Goal: Transaction & Acquisition: Download file/media

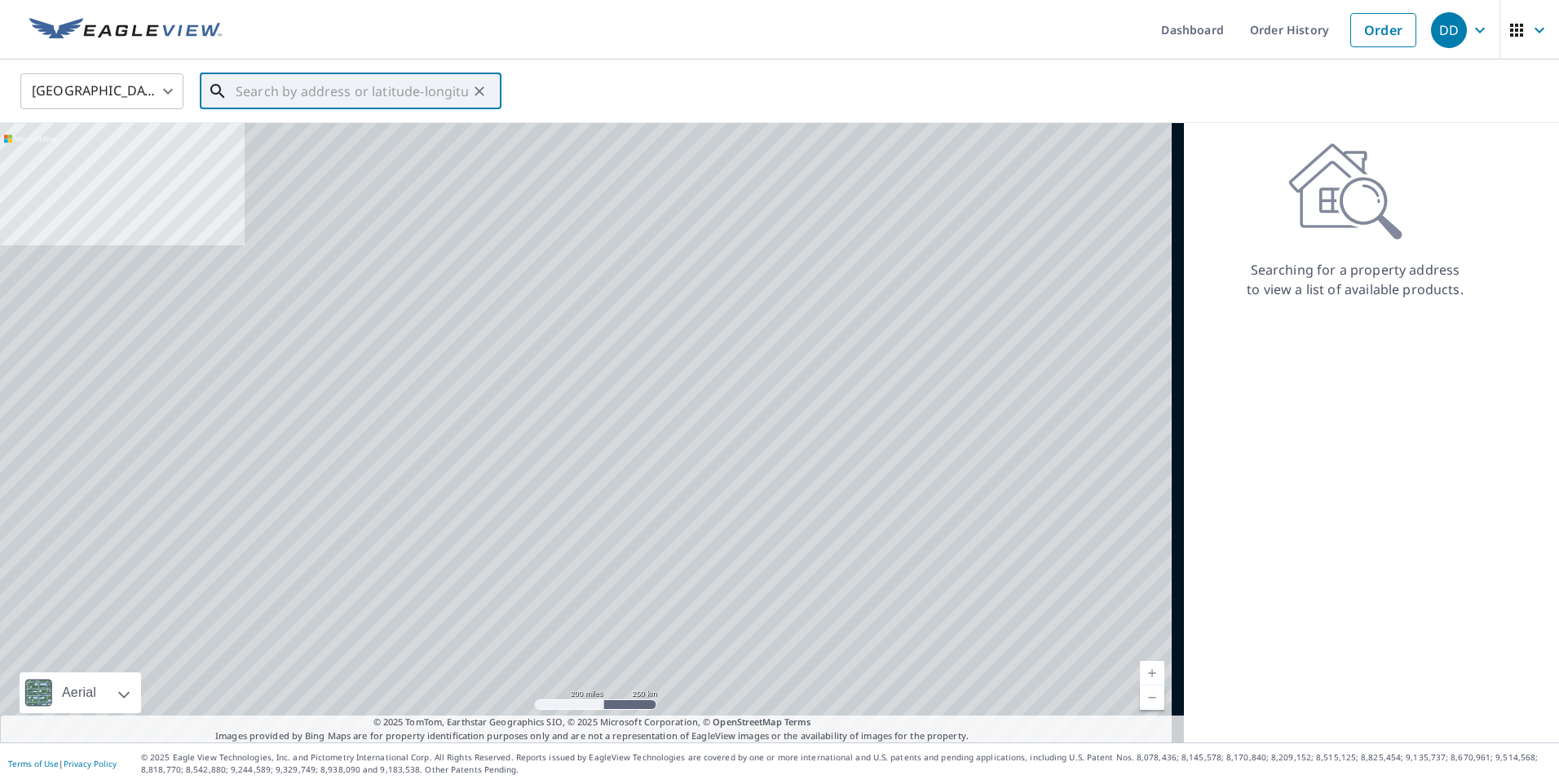
click at [396, 82] on input "text" at bounding box center [352, 91] width 232 height 45
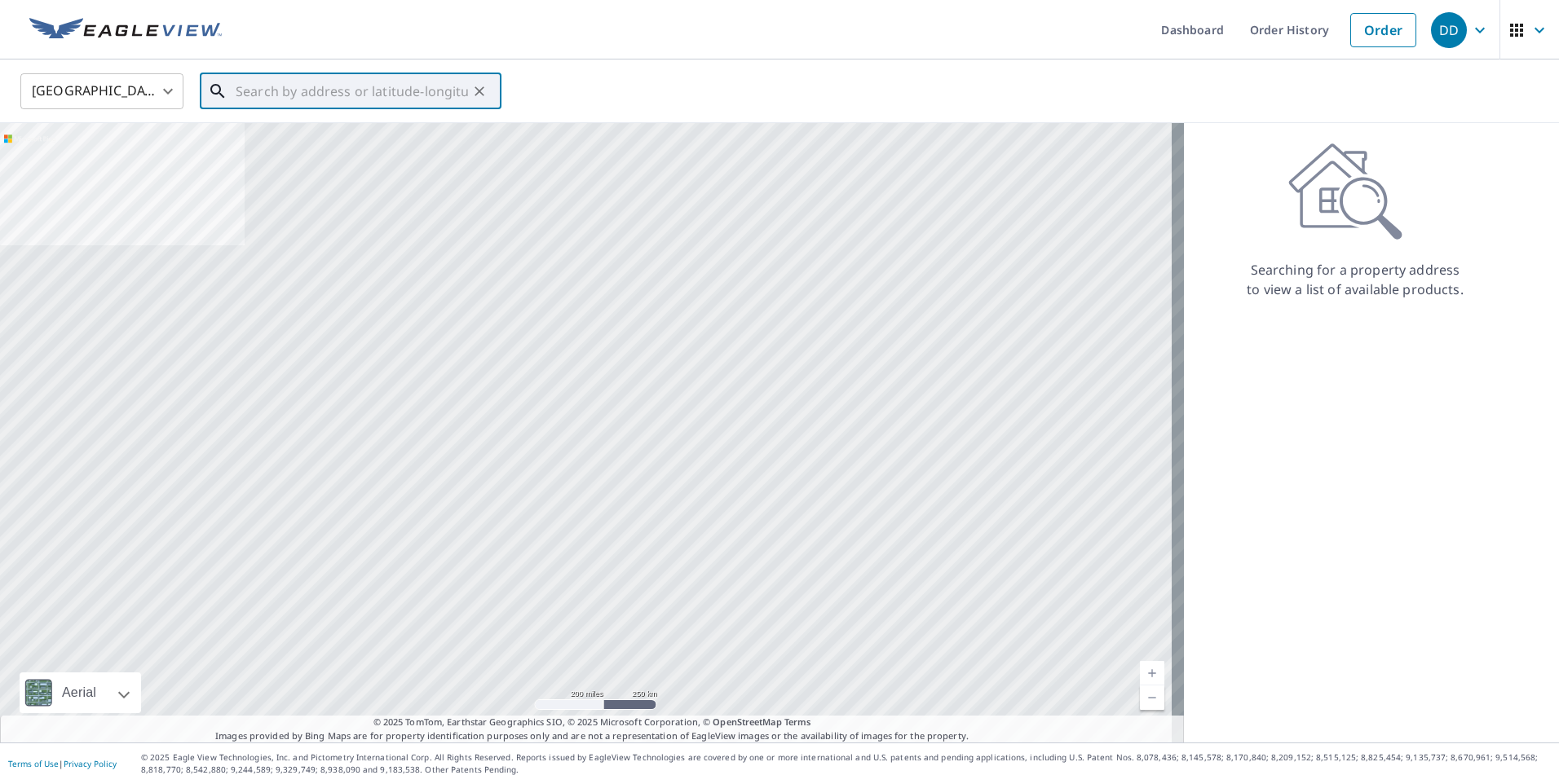
paste input "309 bent tree ct"
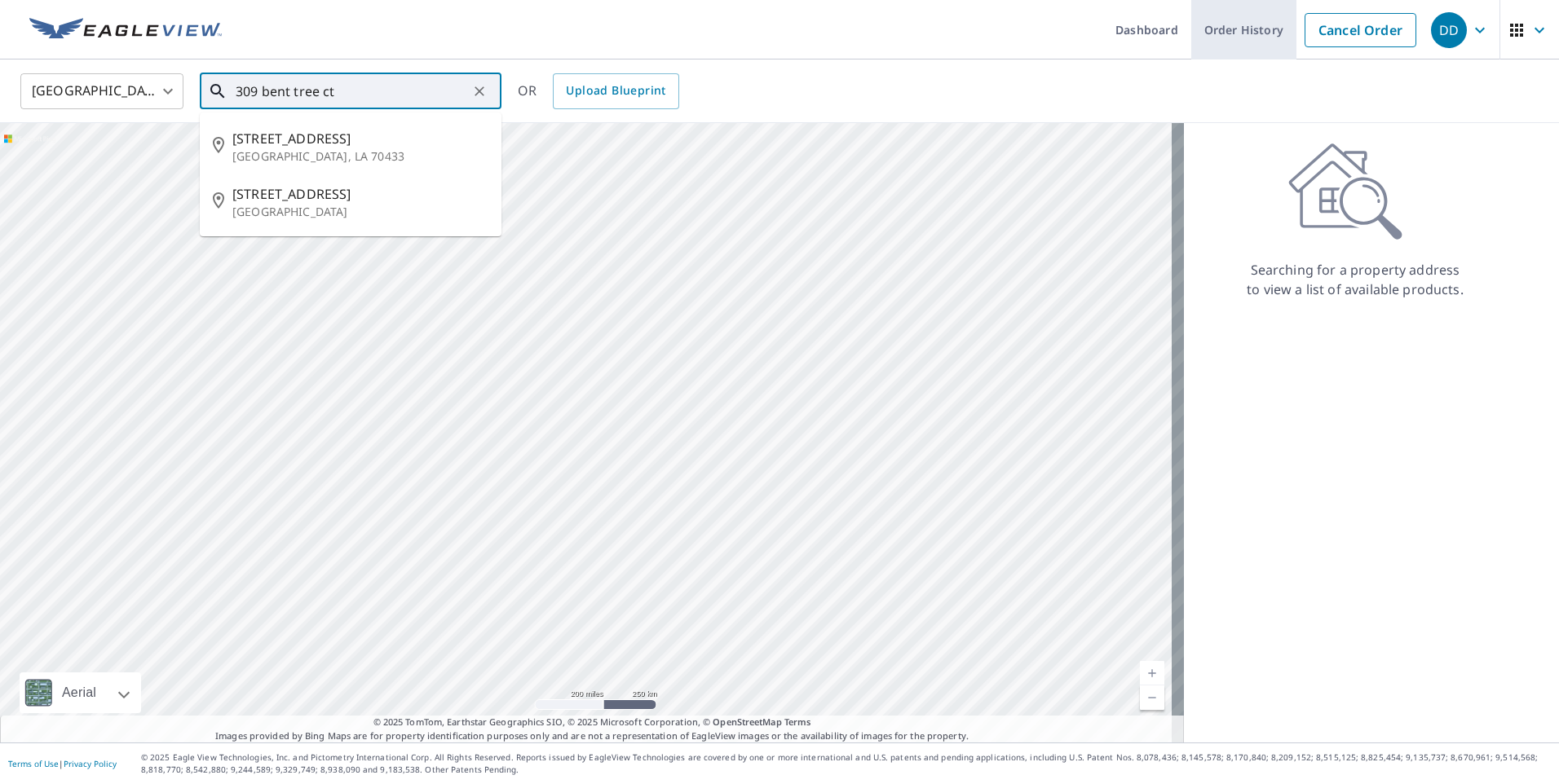
type input "309 bent tree ct"
click at [1270, 27] on link "Order History" at bounding box center [1244, 30] width 105 height 59
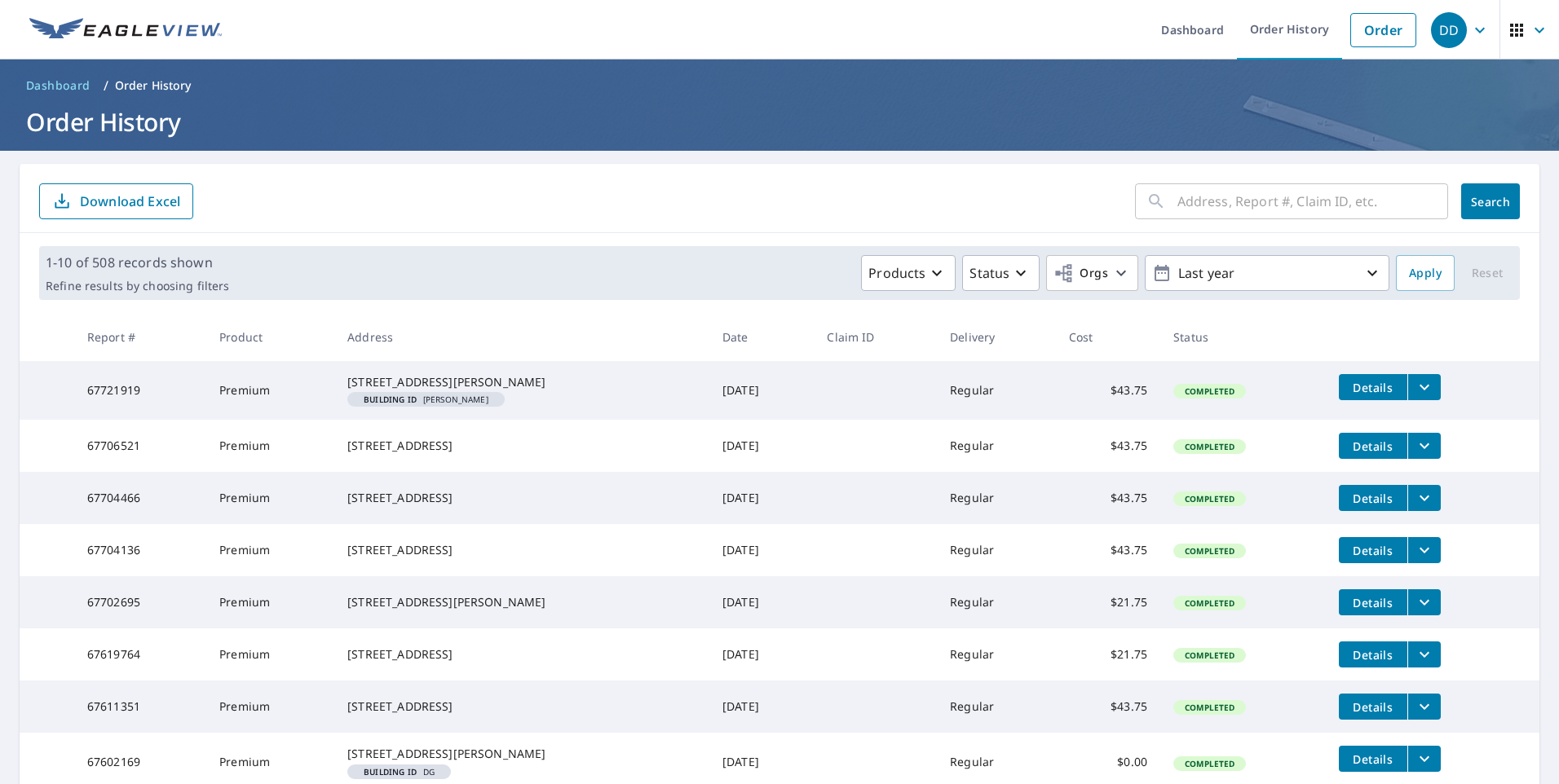
scroll to position [163, 0]
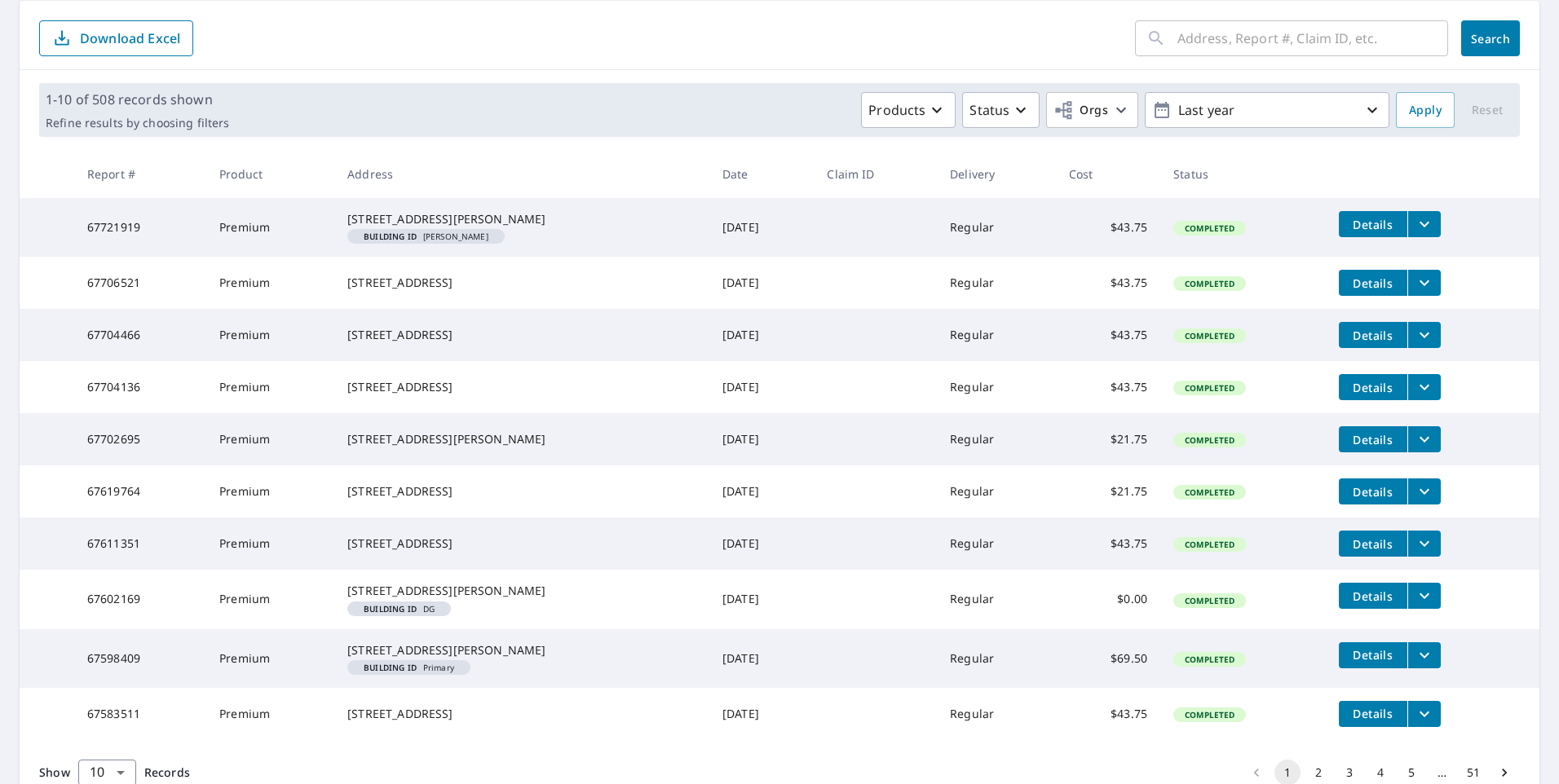
click at [1415, 397] on icon "filesDropdownBtn-67704136" at bounding box center [1425, 387] width 20 height 20
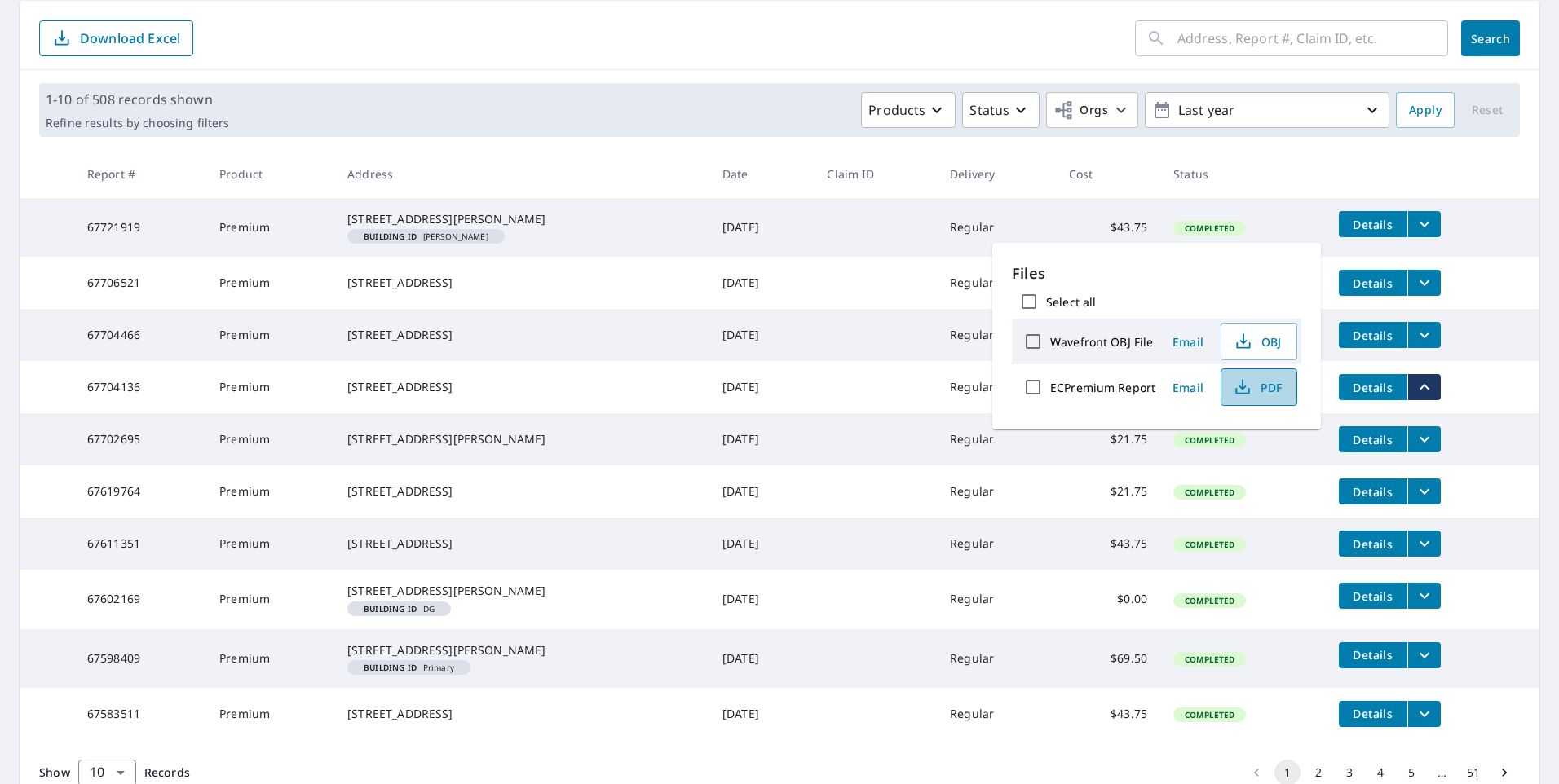
click at [1256, 385] on span "PDF" at bounding box center [1257, 387] width 52 height 20
